Goal: Transaction & Acquisition: Purchase product/service

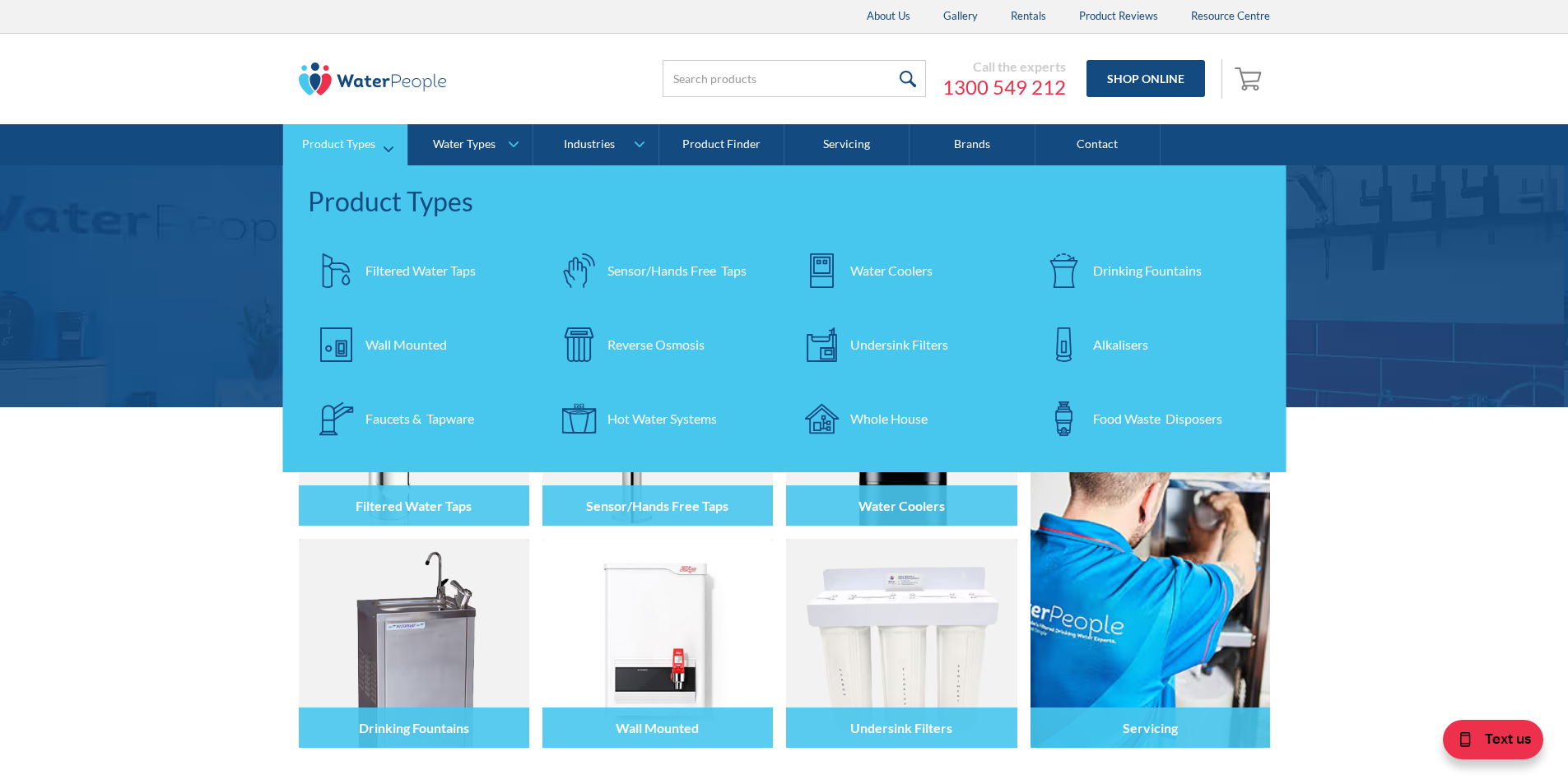
click at [857, 264] on div "Water Coolers" at bounding box center [892, 271] width 82 height 20
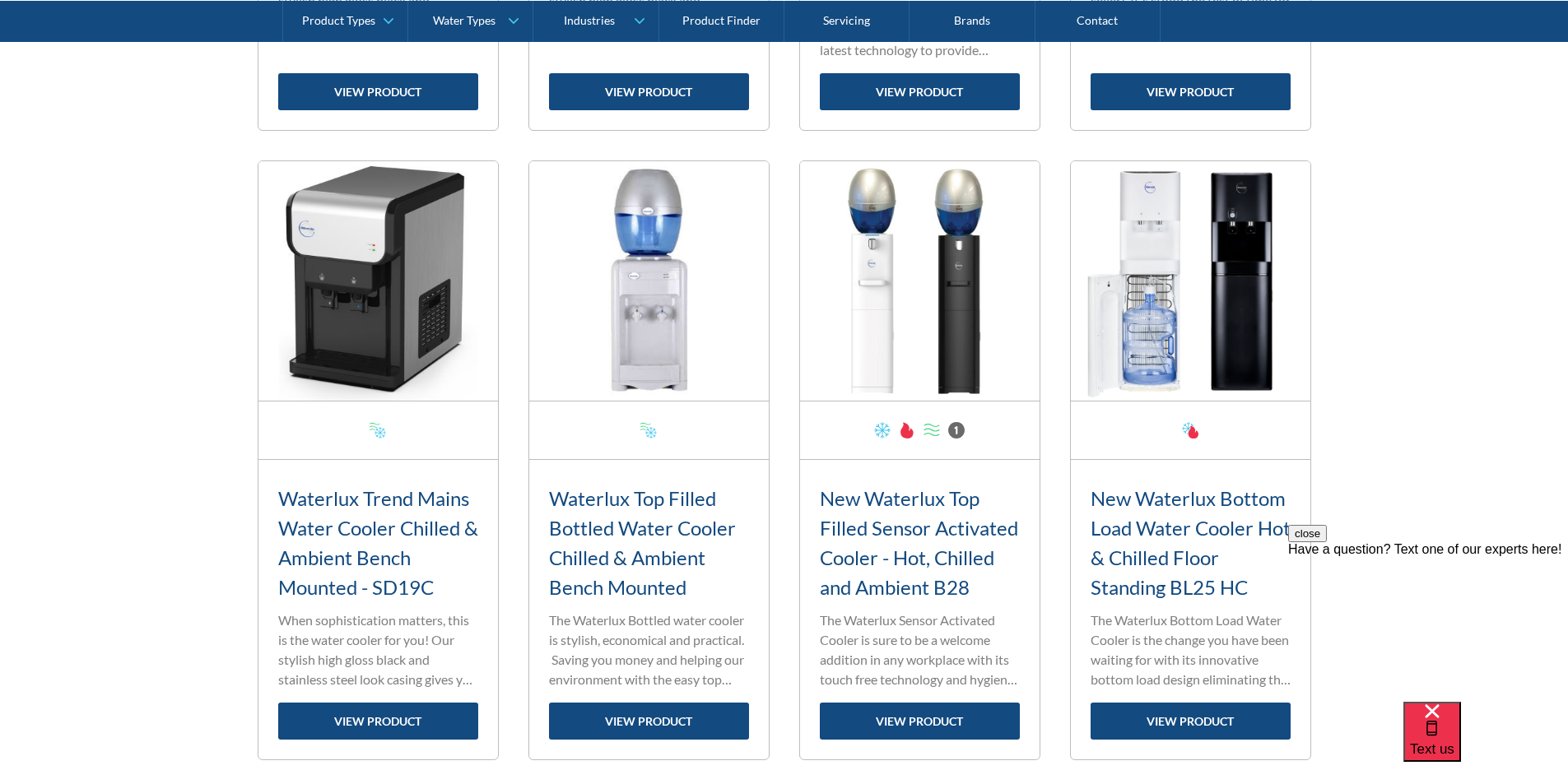
scroll to position [1805, 0]
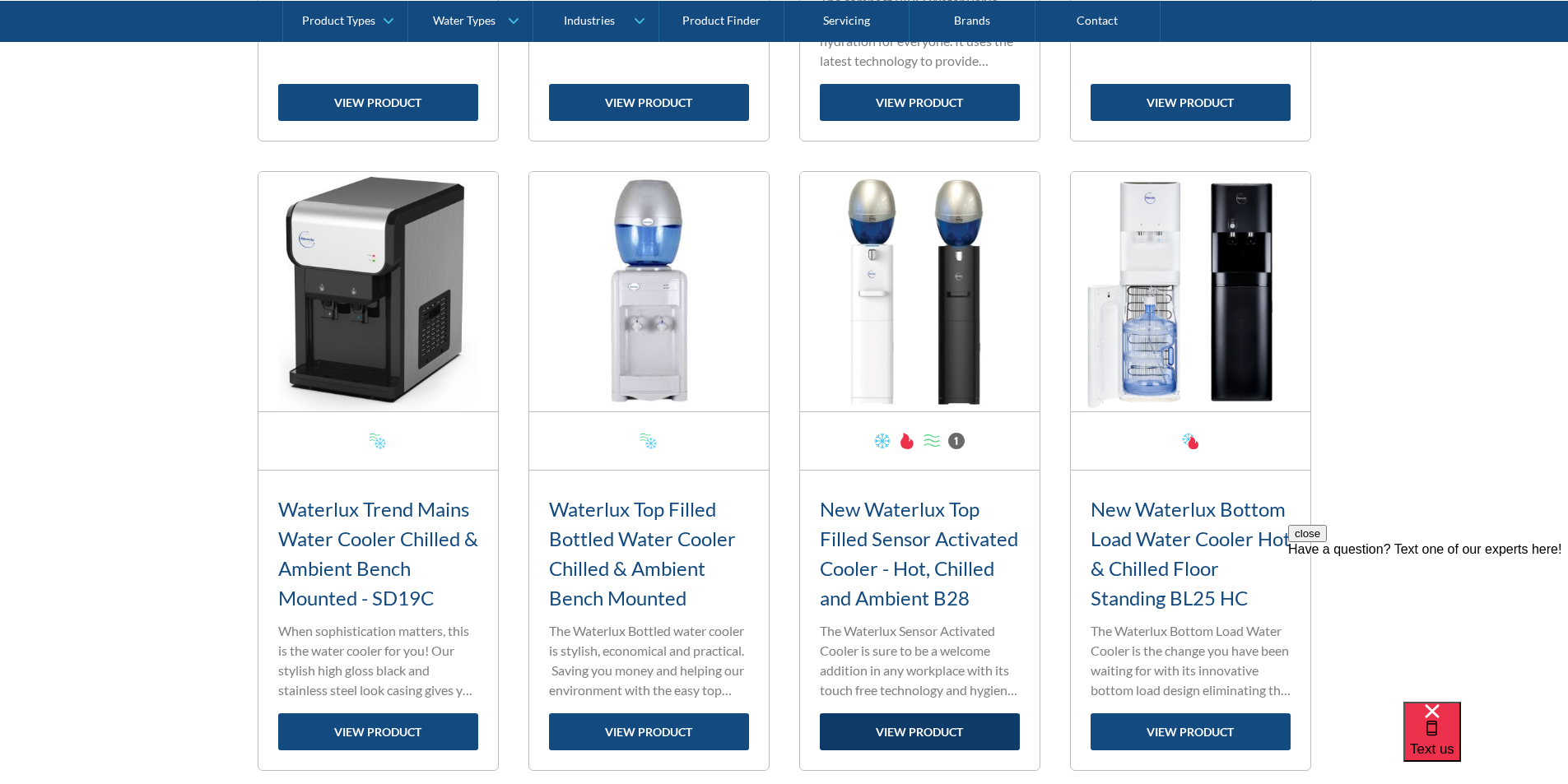
click at [923, 732] on link "view product" at bounding box center [920, 731] width 200 height 37
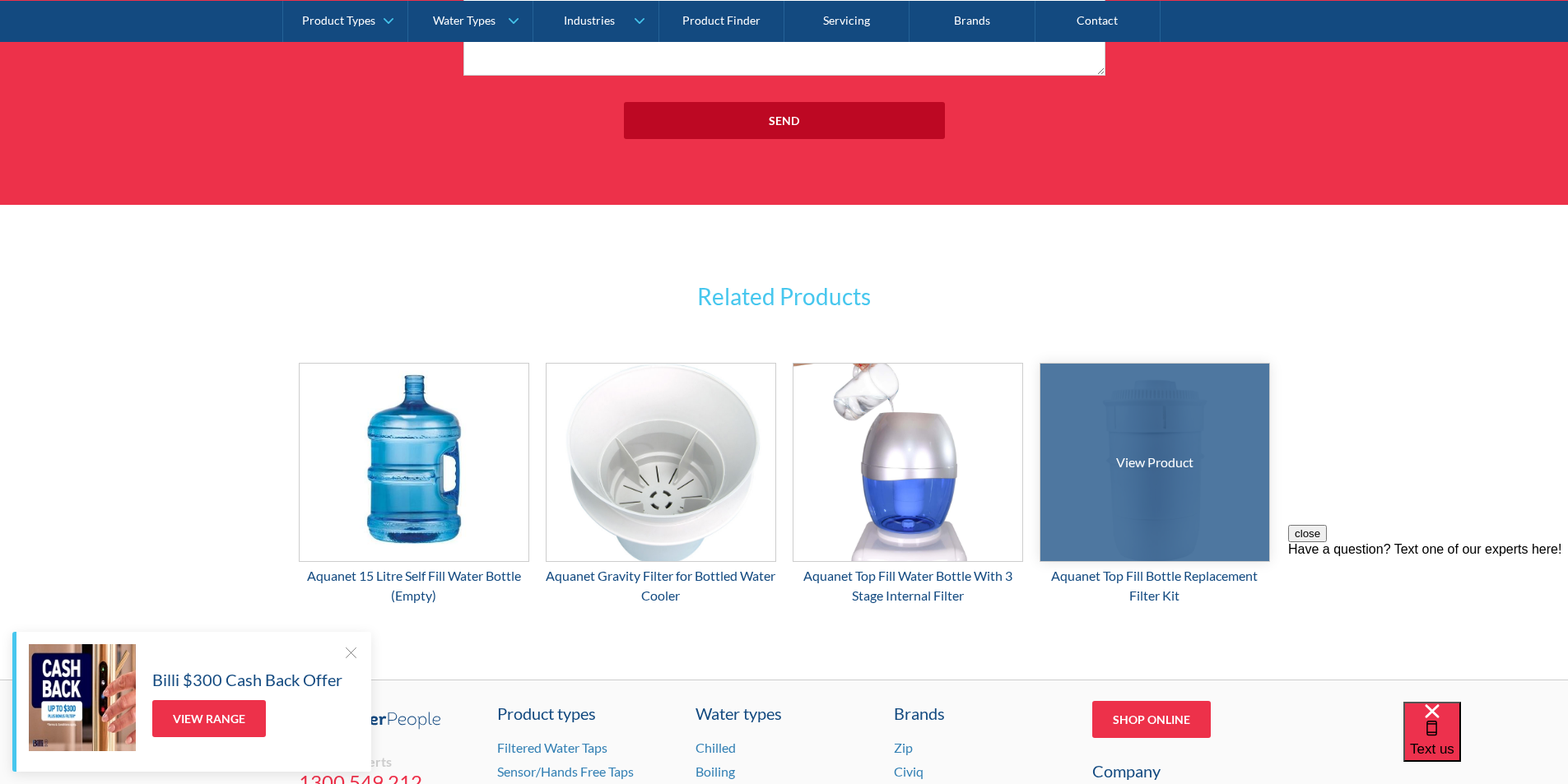
click at [1148, 504] on div at bounding box center [1155, 462] width 343 height 296
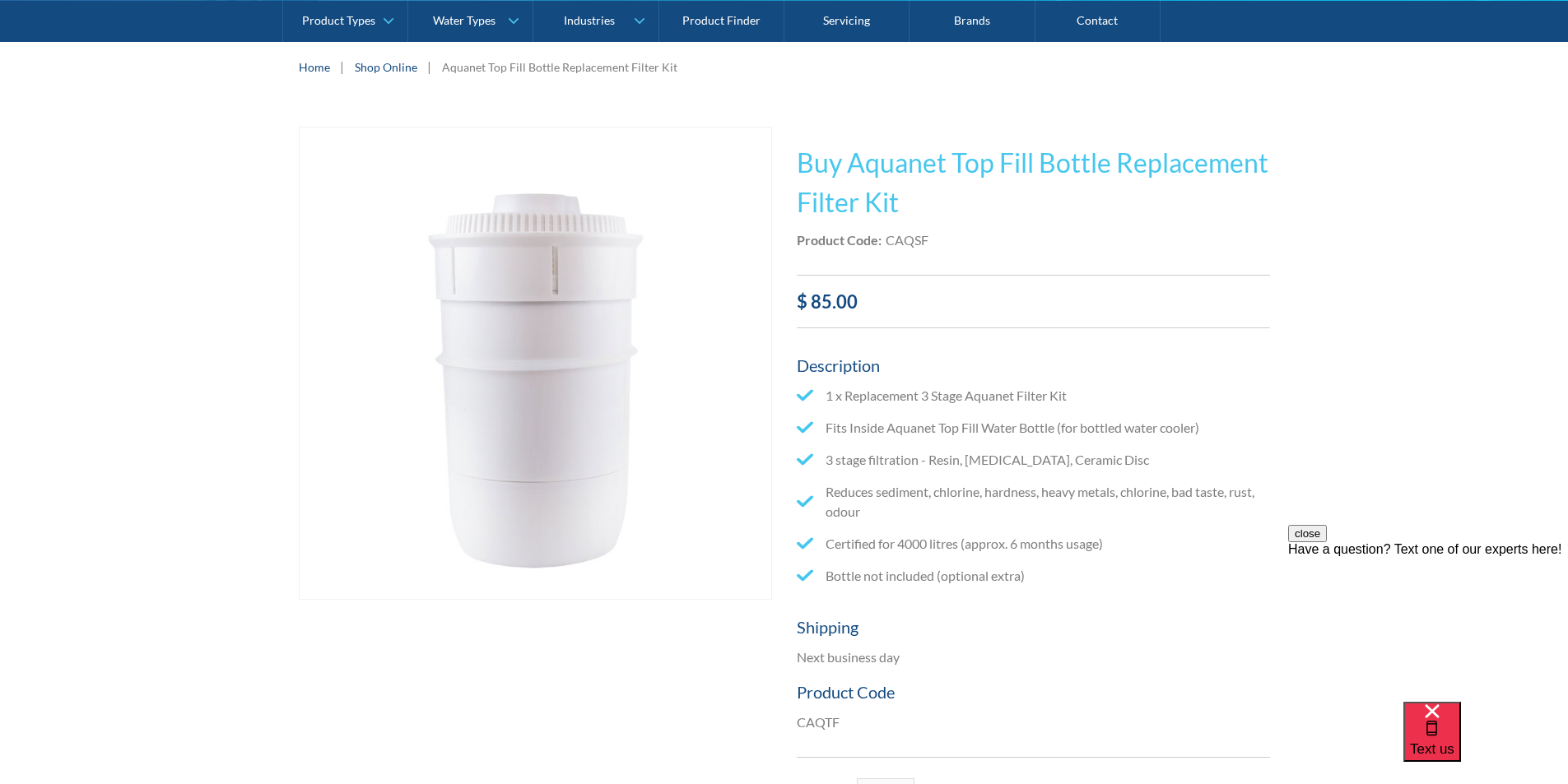
scroll to position [329, 0]
